Goal: Manage account settings

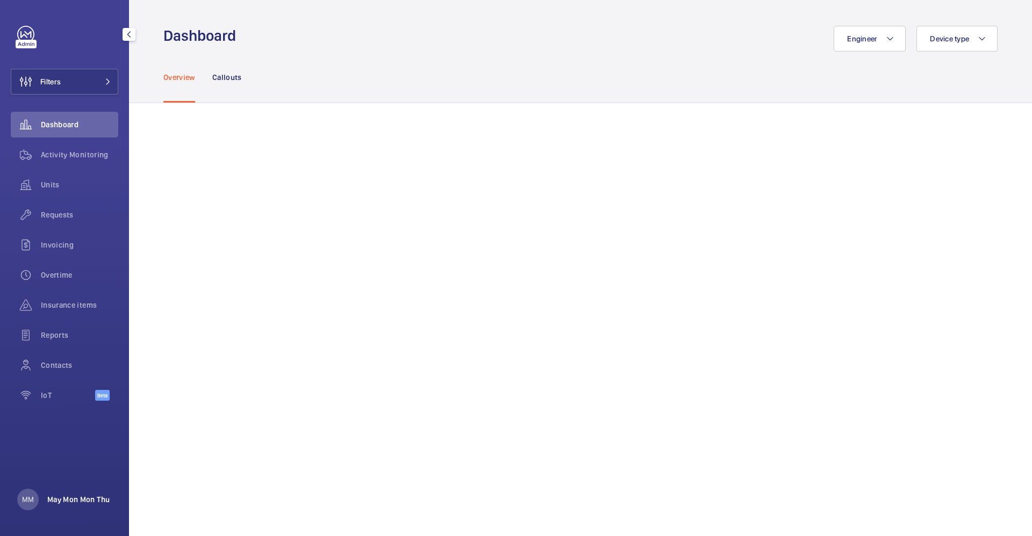
click at [67, 498] on p "May Mon Mon Thu" at bounding box center [78, 499] width 62 height 11
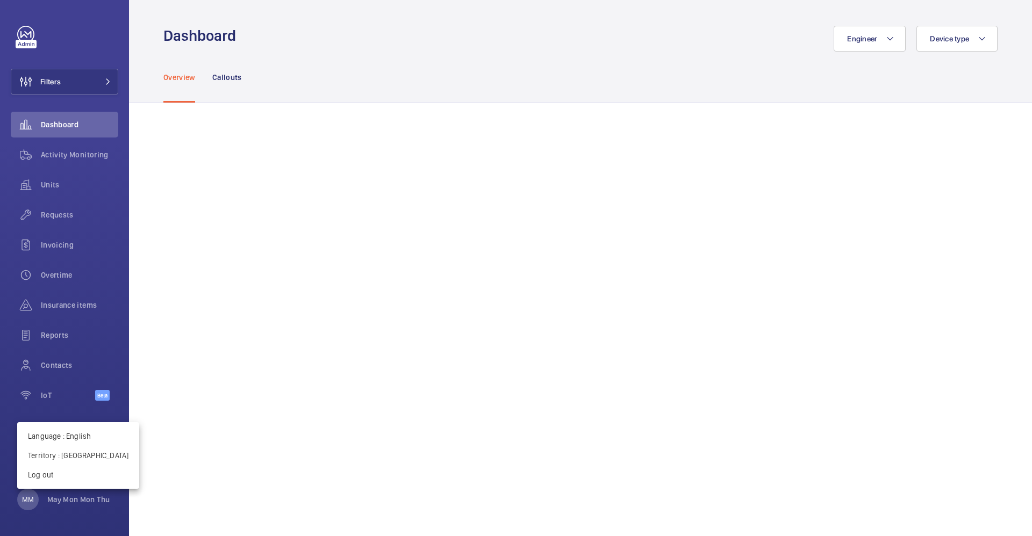
click at [341, 189] on div at bounding box center [516, 268] width 1032 height 536
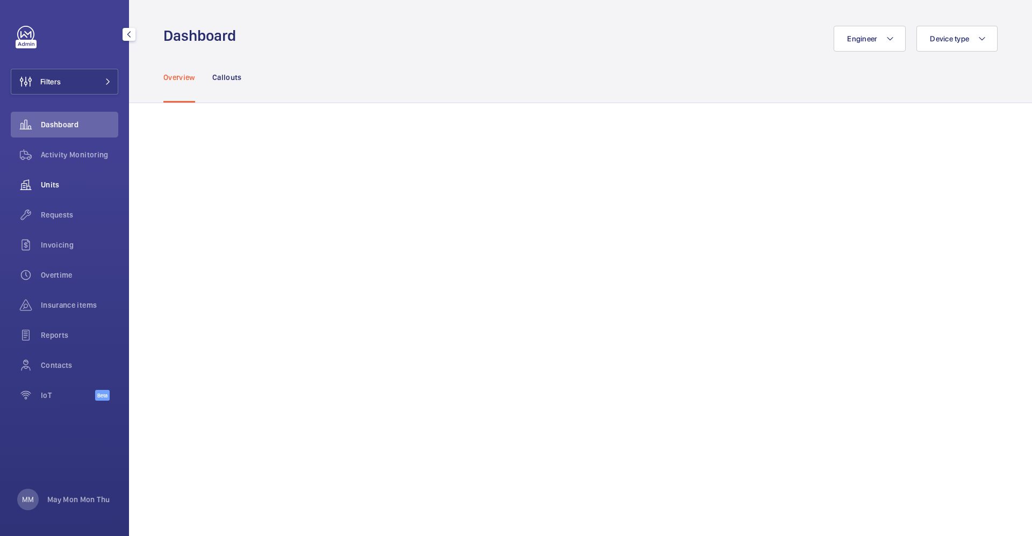
click at [66, 191] on div "Units" at bounding box center [64, 185] width 107 height 26
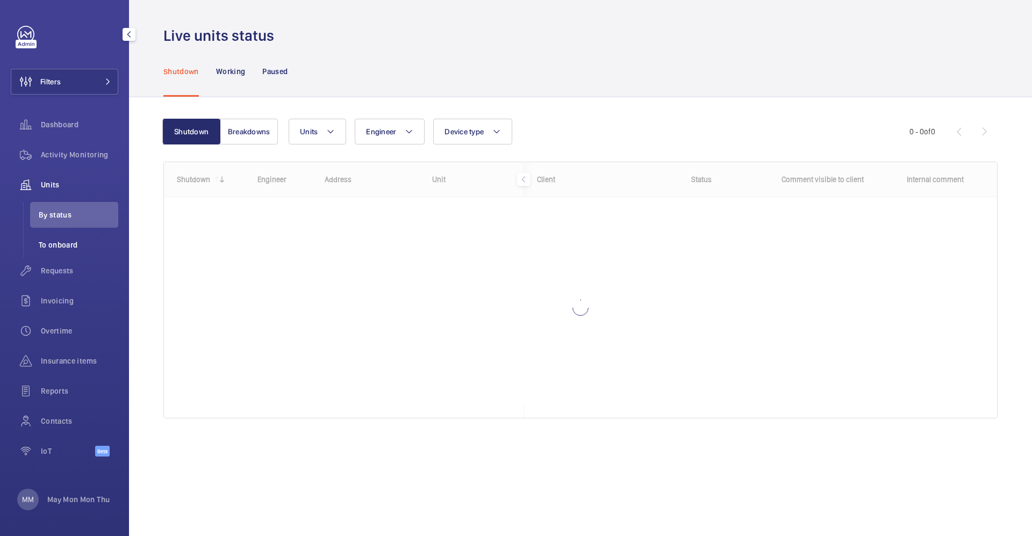
click at [62, 243] on span "To onboard" at bounding box center [79, 245] width 80 height 11
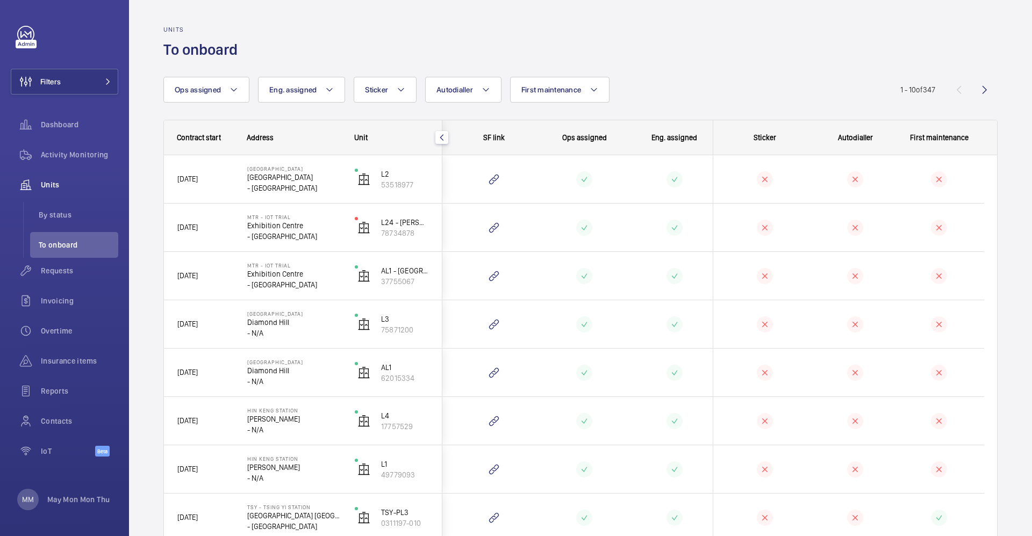
click at [217, 139] on span "Contract start" at bounding box center [199, 137] width 44 height 9
click at [62, 242] on span "To onboard" at bounding box center [79, 245] width 80 height 11
click at [197, 142] on div "Contract start" at bounding box center [199, 137] width 70 height 34
click at [441, 139] on mat-icon "button" at bounding box center [441, 137] width 13 height 9
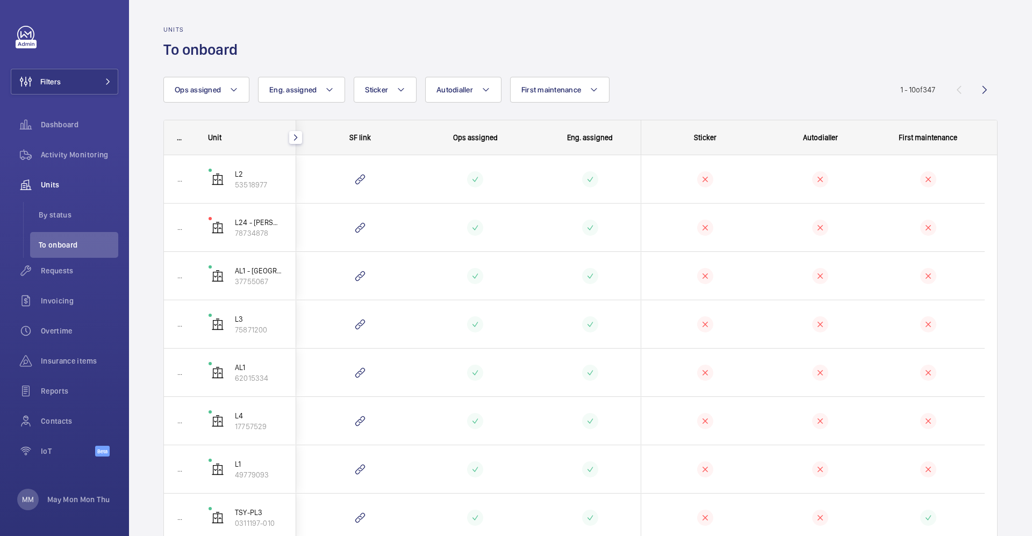
click at [300, 141] on mat-icon "button" at bounding box center [295, 137] width 13 height 9
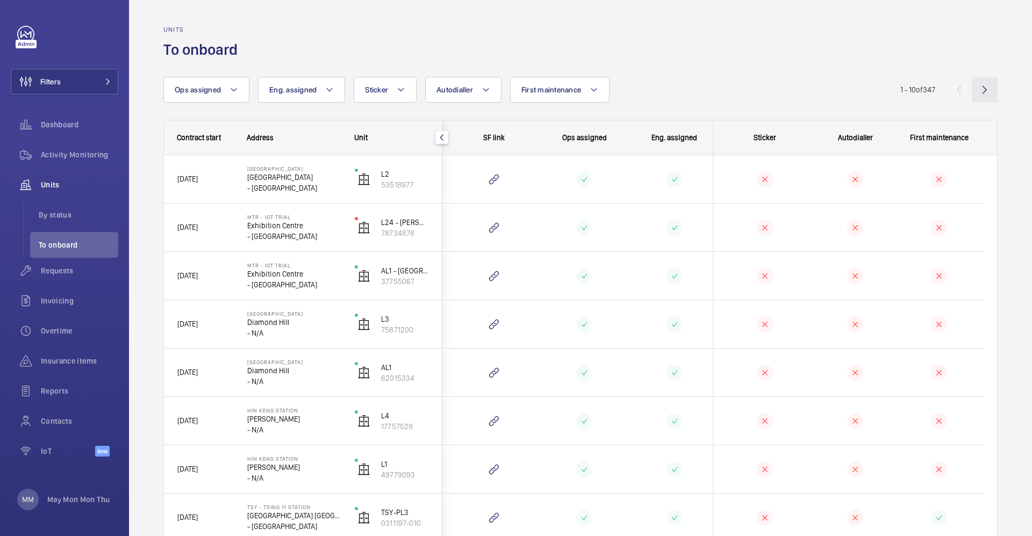
click at [976, 90] on wm-front-icon-button at bounding box center [984, 90] width 26 height 26
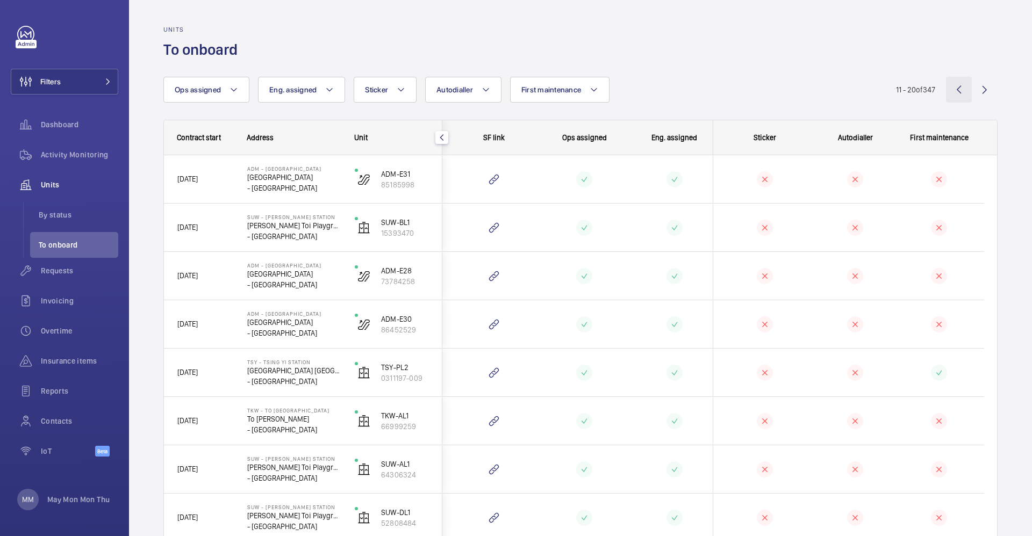
click at [946, 95] on wm-front-icon-button at bounding box center [959, 90] width 26 height 26
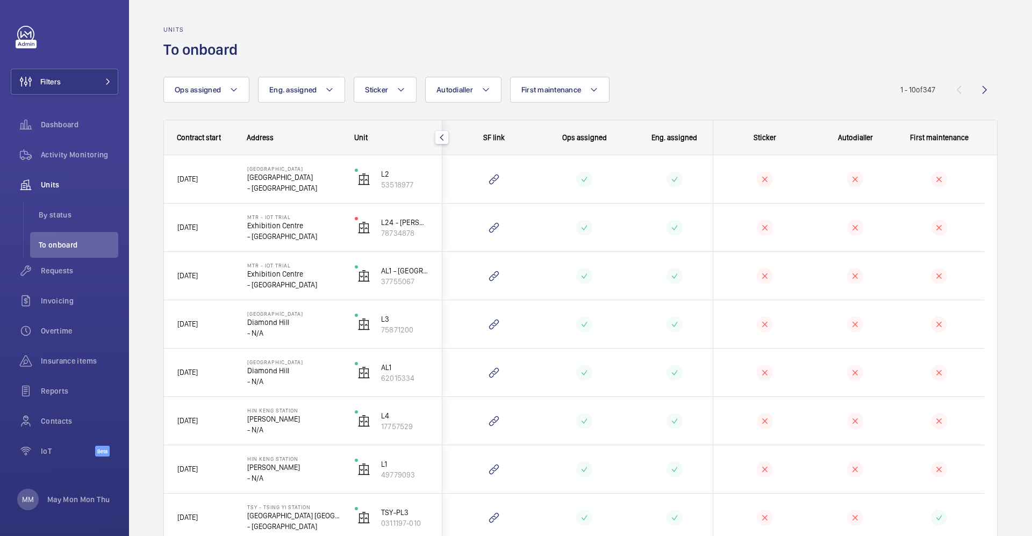
click at [919, 91] on span "1 - 10 of 347" at bounding box center [917, 90] width 35 height 8
click at [233, 90] on mat-icon at bounding box center [233, 89] width 9 height 13
click at [489, 46] on div "Units To onboard" at bounding box center [580, 43] width 834 height 34
click at [68, 212] on span "By status" at bounding box center [79, 215] width 80 height 11
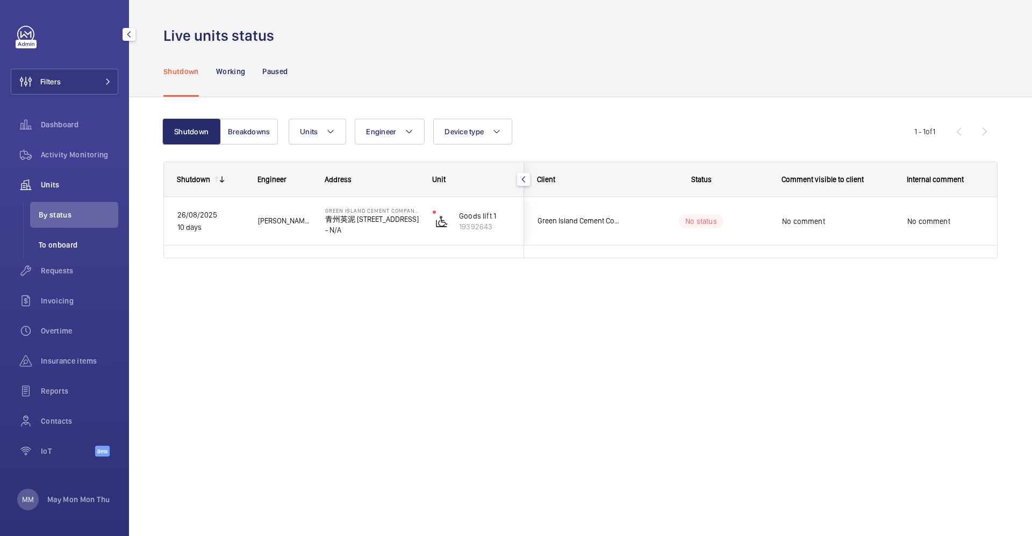
click at [61, 241] on span "To onboard" at bounding box center [79, 245] width 80 height 11
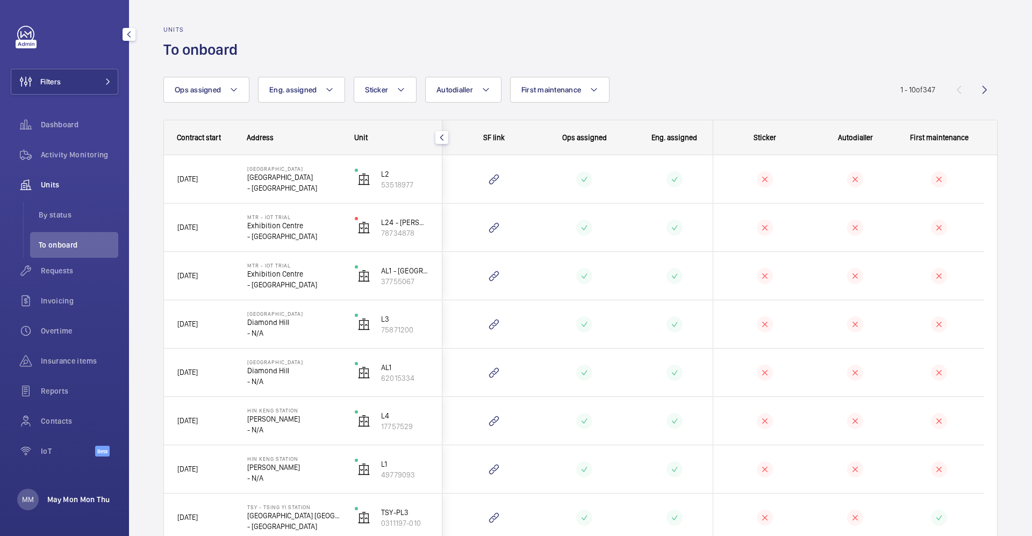
click at [68, 503] on p "May Mon Mon Thu" at bounding box center [78, 499] width 62 height 11
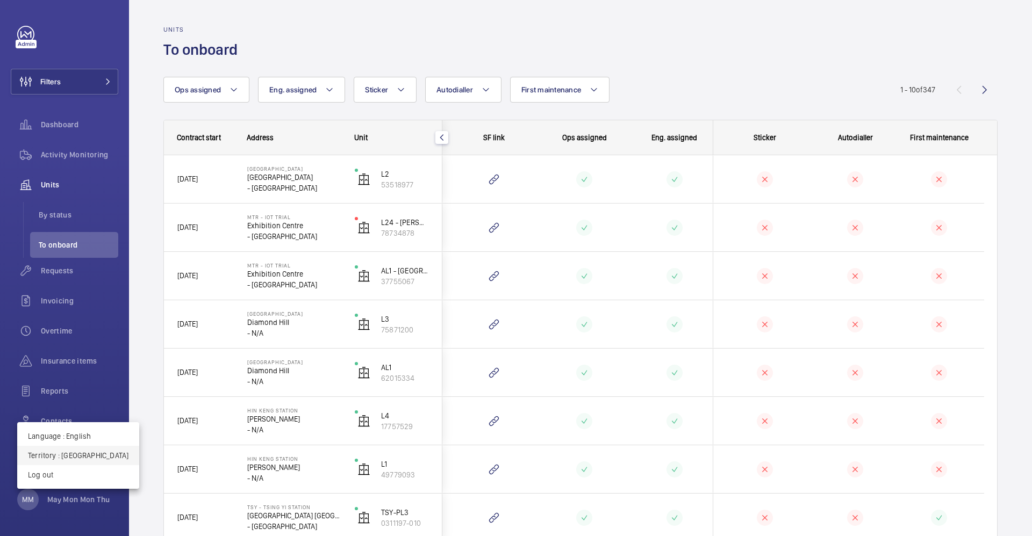
click at [80, 458] on p "Territory : Hong Kong" at bounding box center [78, 455] width 100 height 11
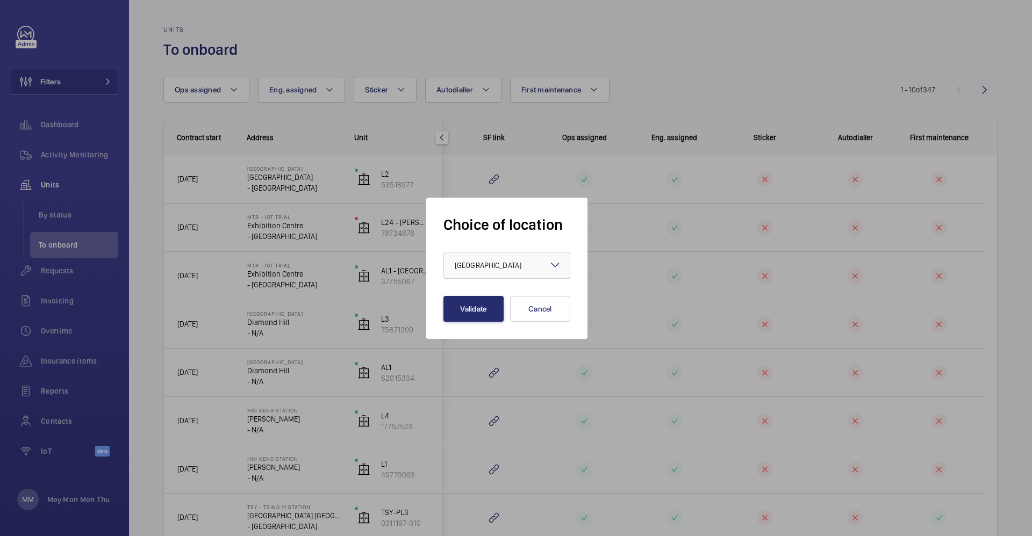
click at [511, 265] on div "× Hong Kong" at bounding box center [501, 265] width 93 height 11
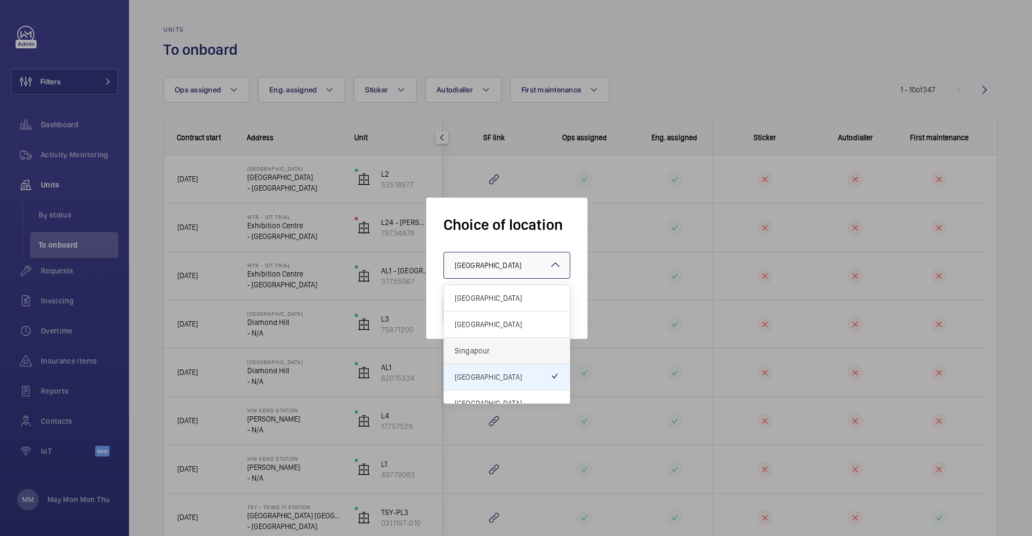
click at [478, 355] on span "Singapour" at bounding box center [507, 350] width 104 height 11
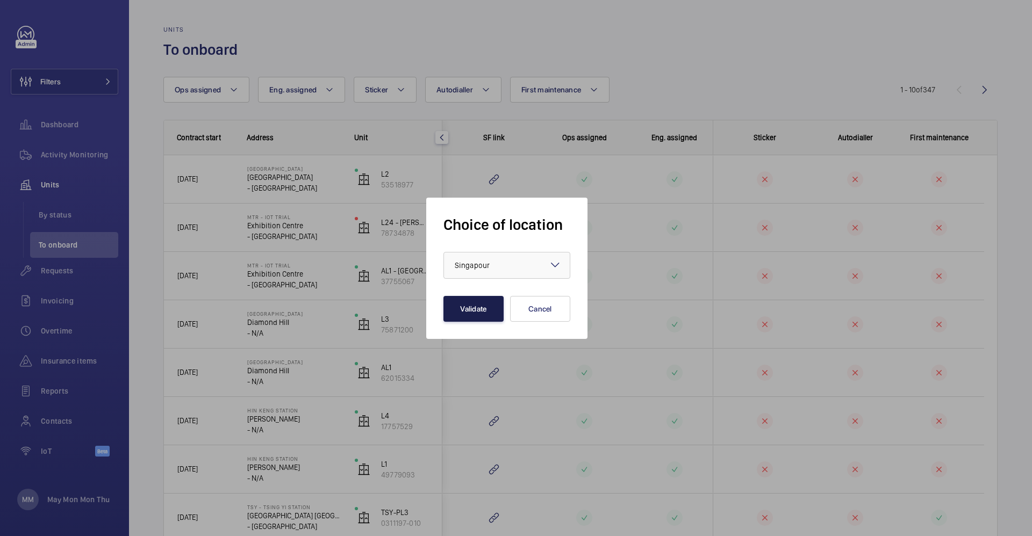
click at [460, 308] on button "Validate" at bounding box center [473, 309] width 60 height 26
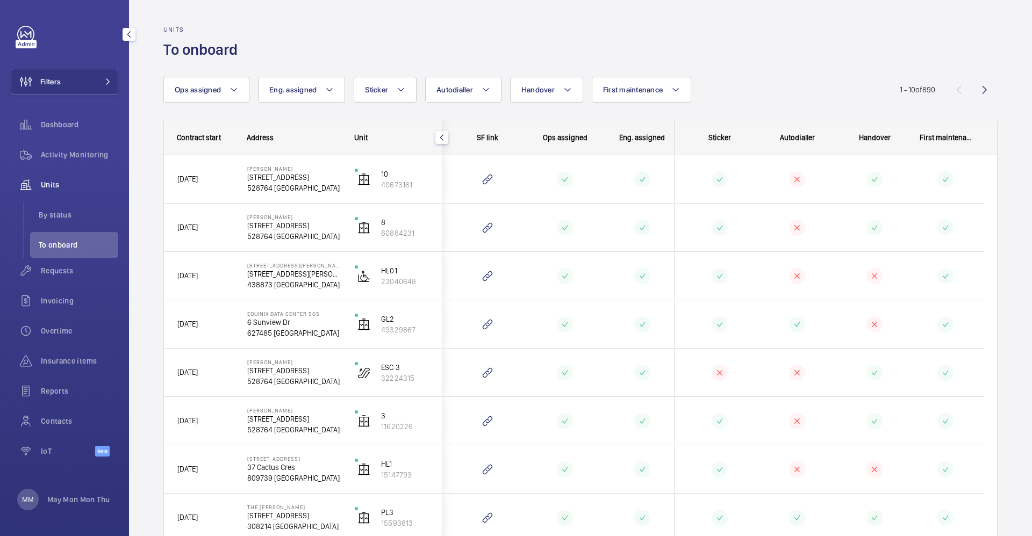
click at [52, 508] on div "MM May Mon Mon Thu" at bounding box center [63, 499] width 92 height 21
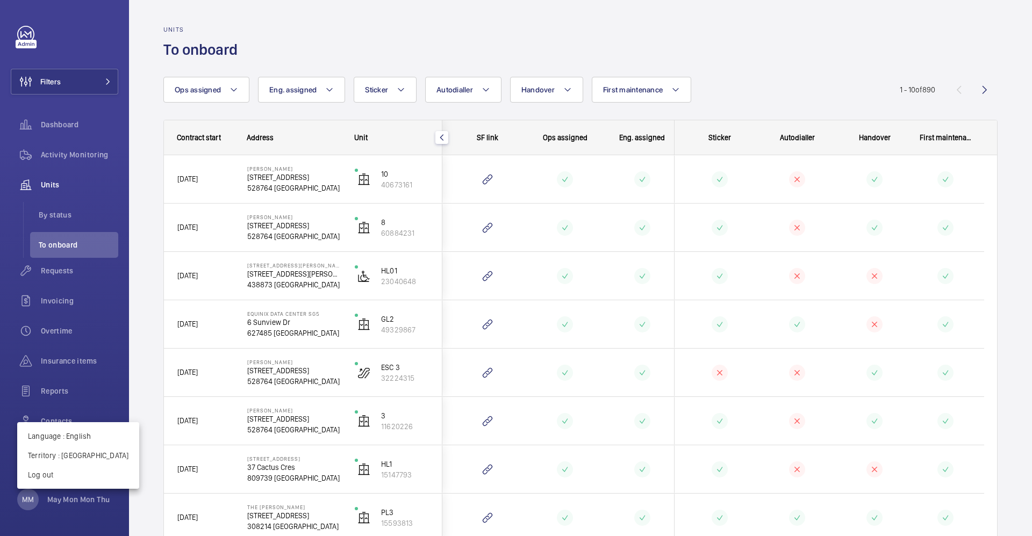
click at [62, 498] on div at bounding box center [516, 268] width 1032 height 536
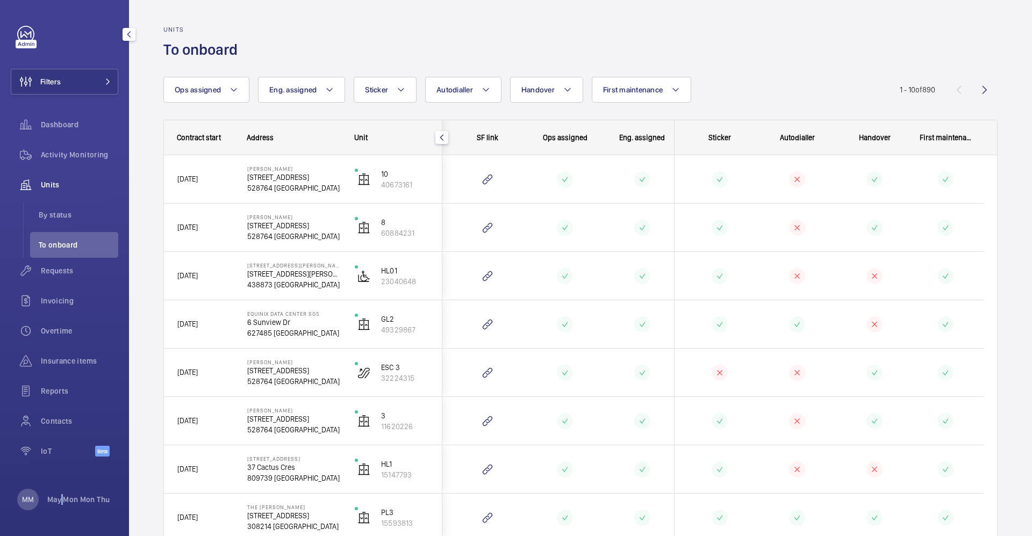
click at [62, 498] on p "May Mon Mon Thu" at bounding box center [78, 499] width 62 height 11
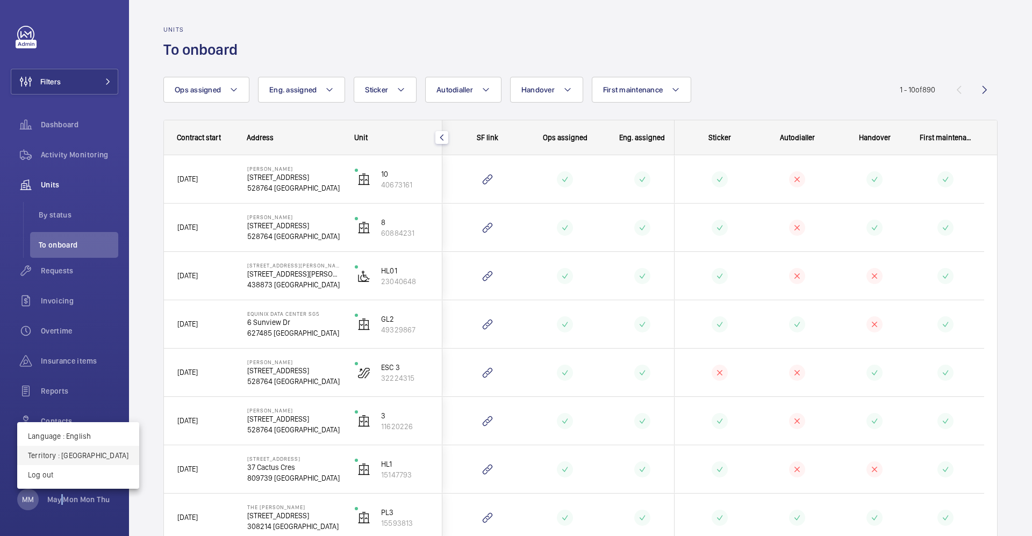
drag, startPoint x: 77, startPoint y: 444, endPoint x: 77, endPoint y: 454, distance: 10.2
click at [77, 454] on div "Language : English Territory : Singapour Log out" at bounding box center [78, 455] width 122 height 67
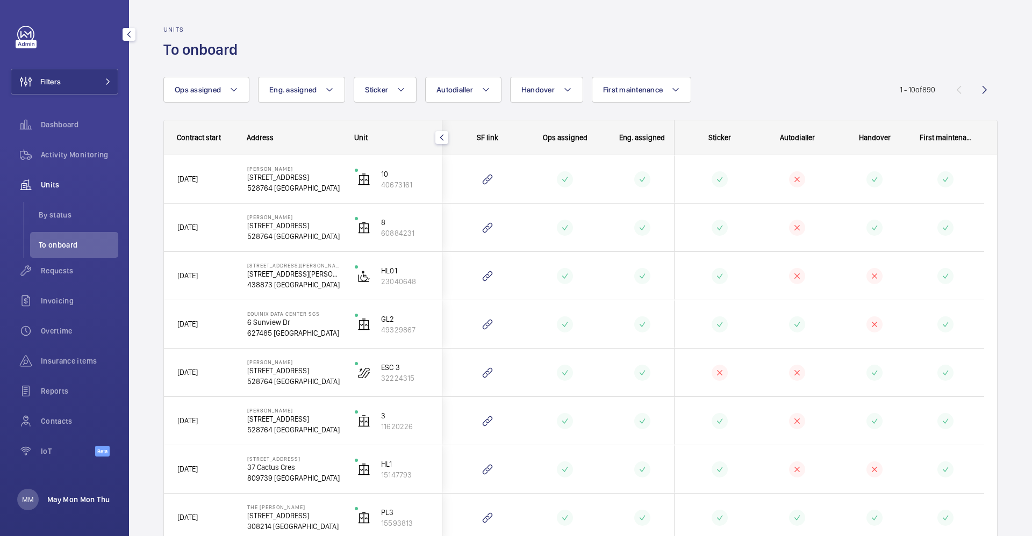
click at [84, 499] on p "May Mon Mon Thu" at bounding box center [78, 499] width 62 height 11
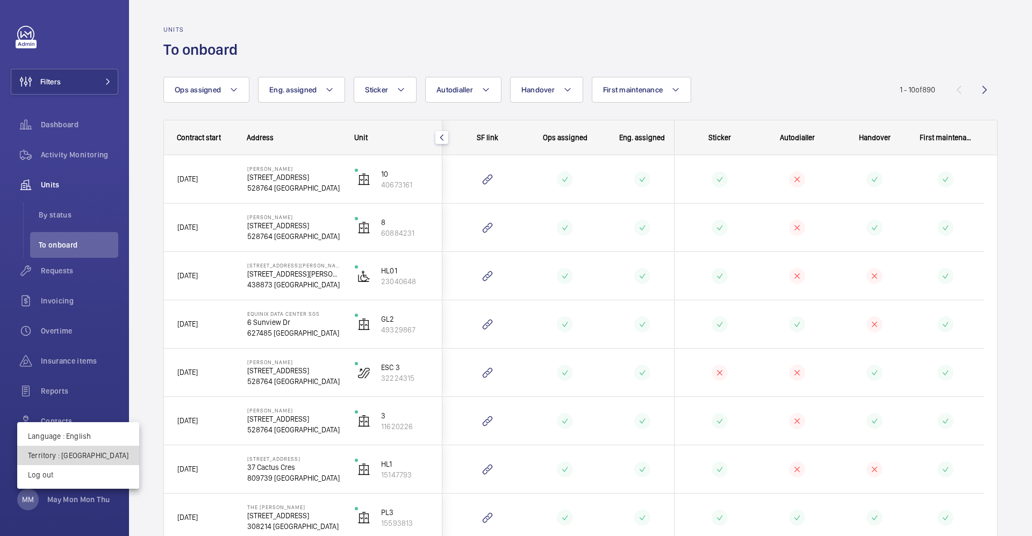
click at [84, 451] on p "Territory : [GEOGRAPHIC_DATA]" at bounding box center [78, 455] width 100 height 11
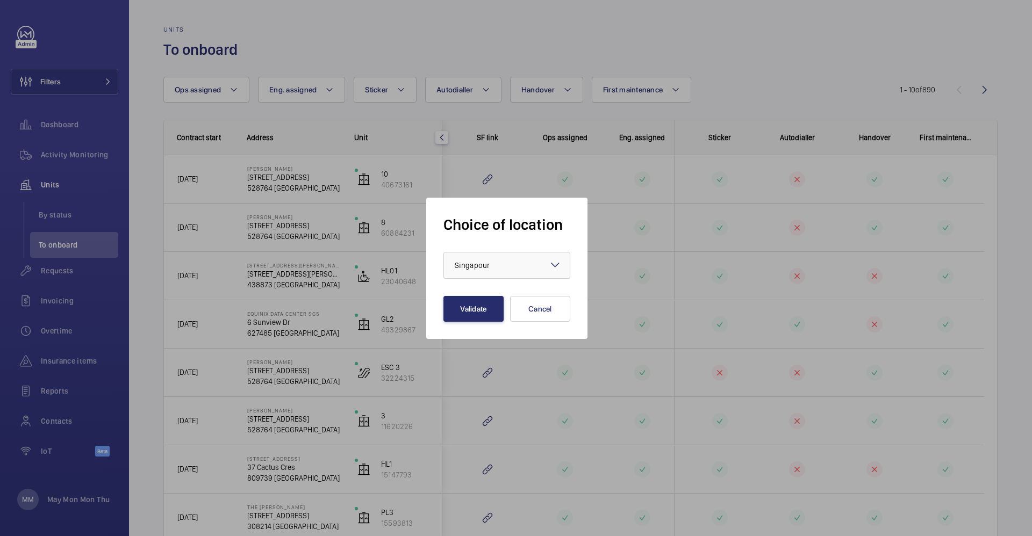
click at [527, 261] on div at bounding box center [507, 266] width 126 height 26
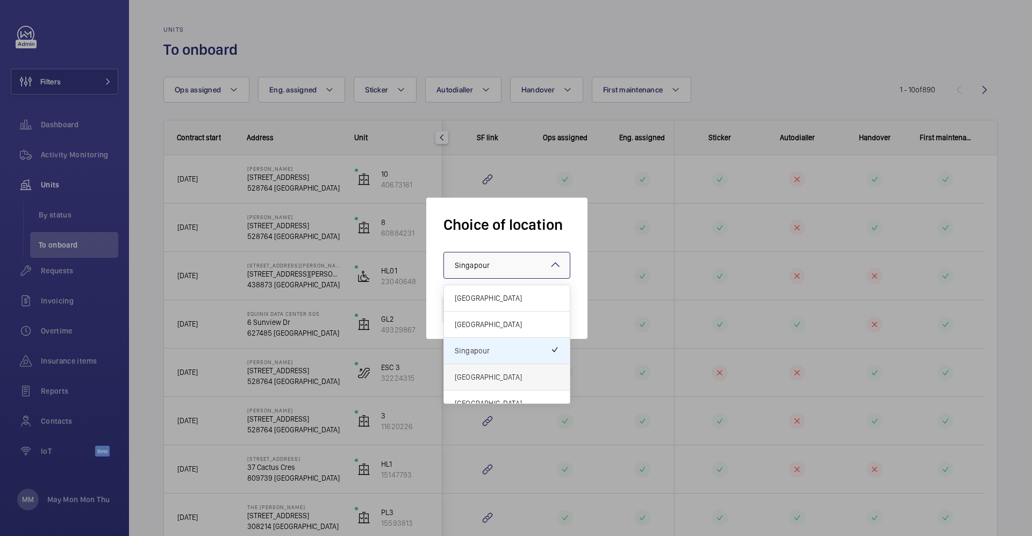
click at [486, 373] on span "[GEOGRAPHIC_DATA]" at bounding box center [507, 377] width 104 height 11
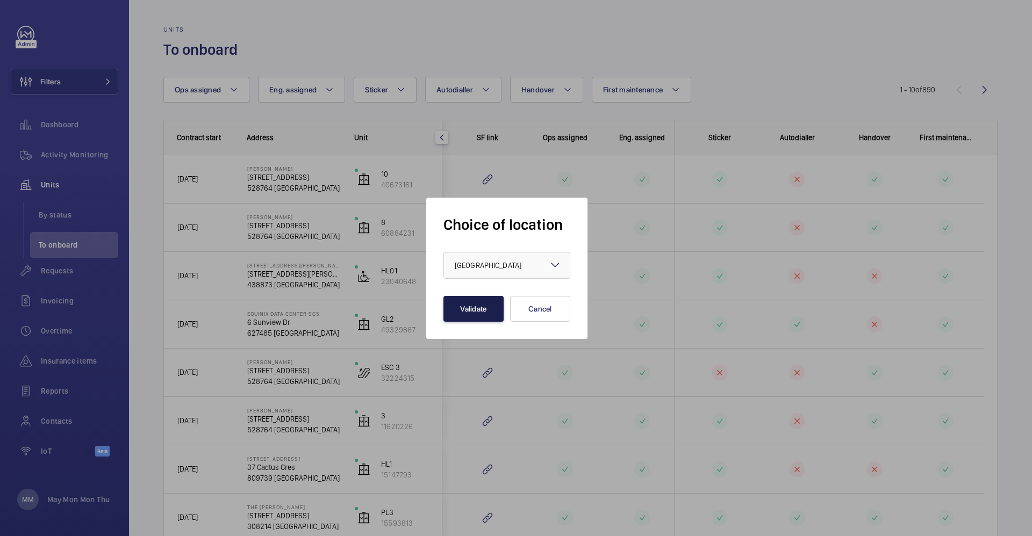
click at [488, 307] on button "Validate" at bounding box center [473, 309] width 60 height 26
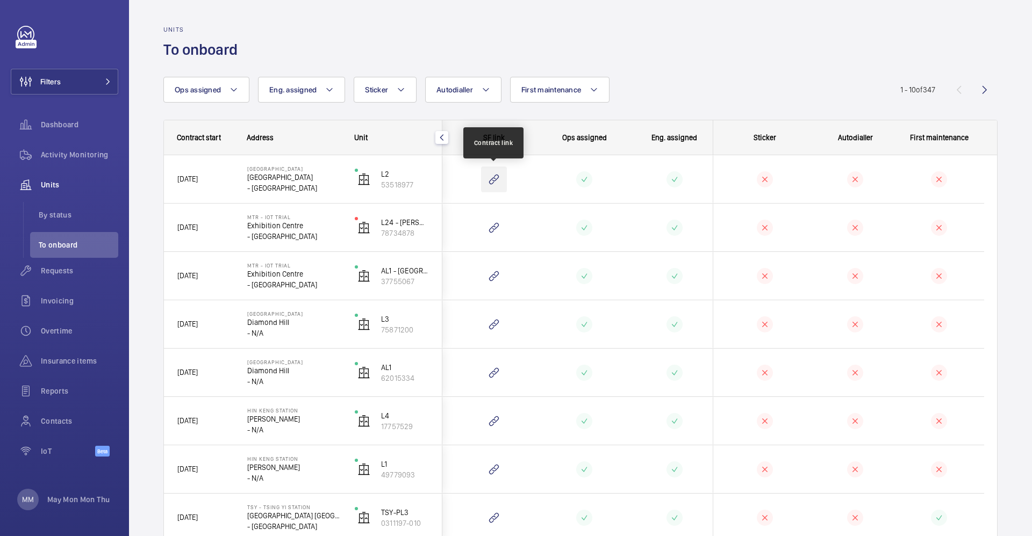
click at [498, 182] on wm-front-icon-button at bounding box center [494, 180] width 26 height 26
